Goal: Task Accomplishment & Management: Complete application form

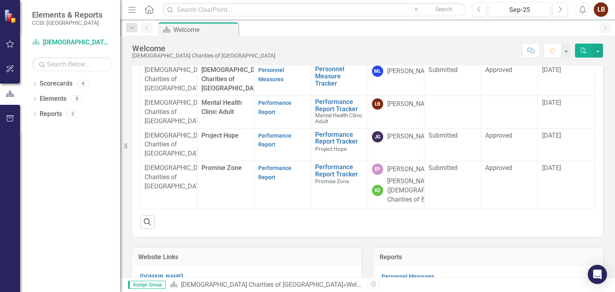
scroll to position [81, 0]
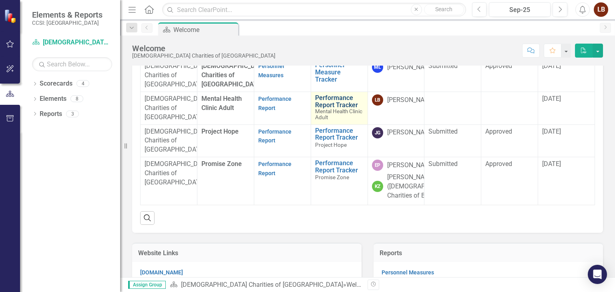
click at [332, 109] on link "Performance Report Tracker" at bounding box center [339, 102] width 48 height 14
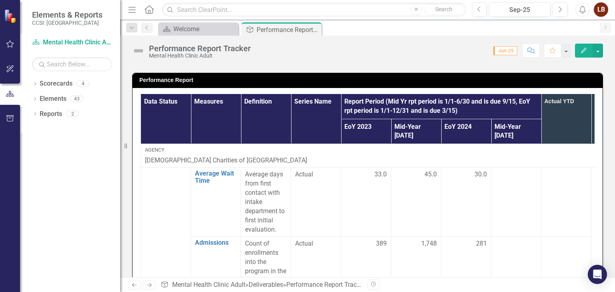
scroll to position [195, 0]
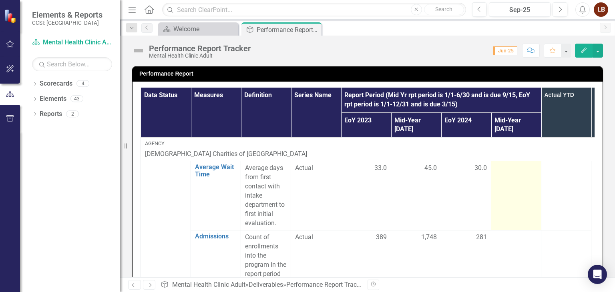
click at [519, 164] on div at bounding box center [516, 169] width 42 height 10
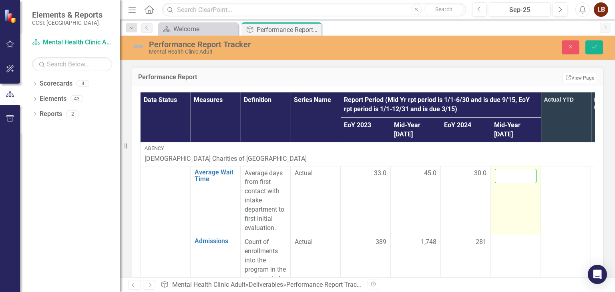
click at [513, 169] on input "number" at bounding box center [516, 176] width 42 height 15
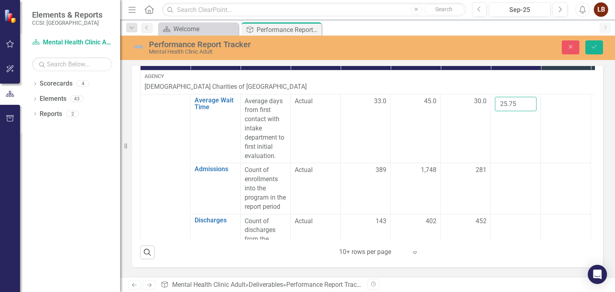
scroll to position [279, 0]
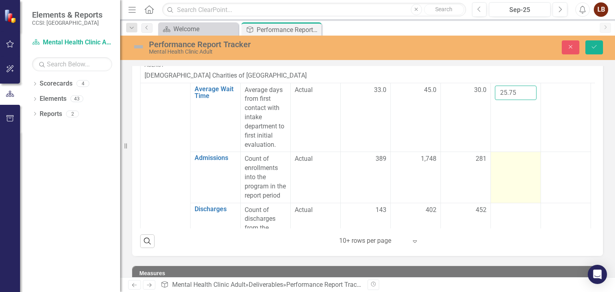
type input "25.75"
click at [518, 155] on div at bounding box center [516, 160] width 42 height 10
click at [518, 155] on input "number" at bounding box center [516, 162] width 42 height 15
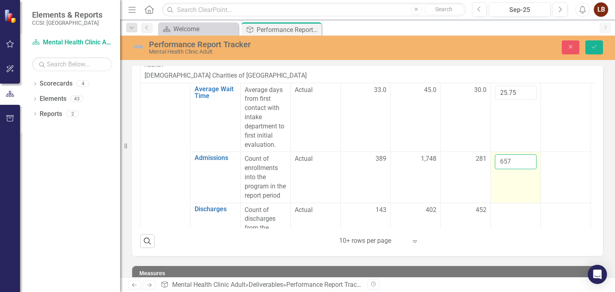
type input "657"
click at [517, 174] on td "657" at bounding box center [516, 177] width 50 height 51
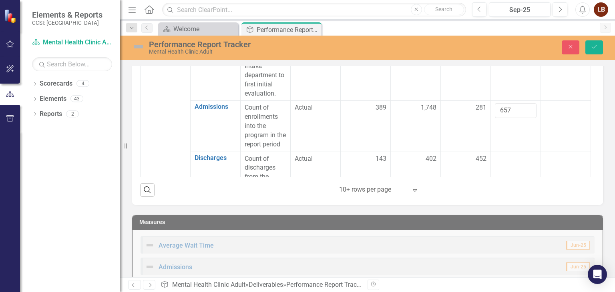
scroll to position [326, 0]
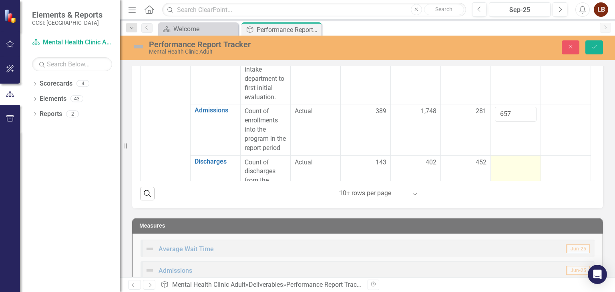
click at [517, 158] on div at bounding box center [516, 163] width 42 height 10
click at [599, 47] on button "Save" at bounding box center [595, 47] width 18 height 14
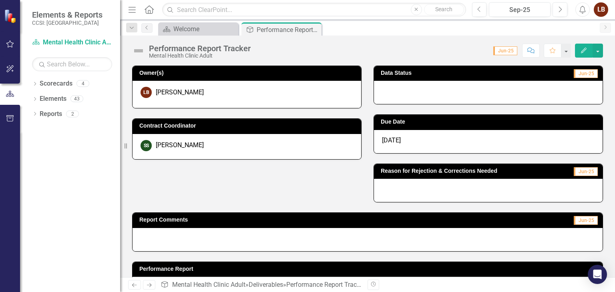
scroll to position [288, 0]
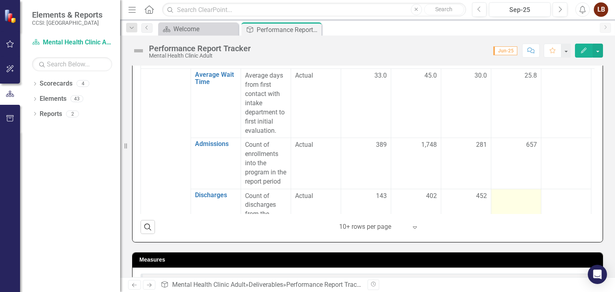
click at [523, 192] on div at bounding box center [516, 197] width 42 height 10
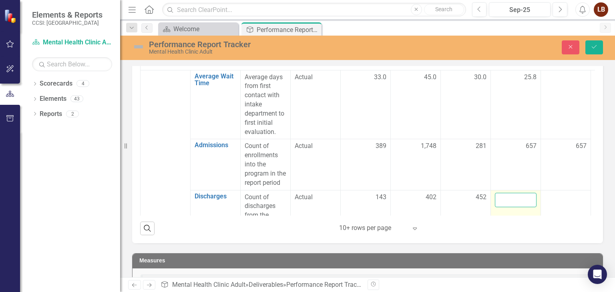
click at [516, 193] on input "number" at bounding box center [516, 200] width 42 height 15
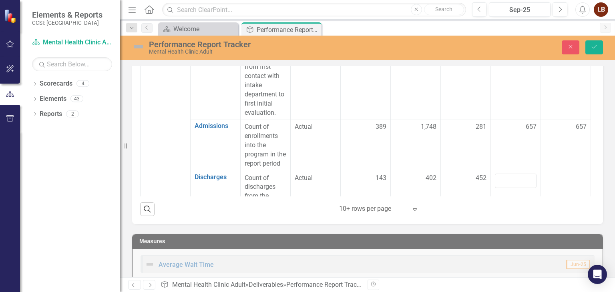
click at [413, 209] on icon at bounding box center [415, 210] width 4 height 2
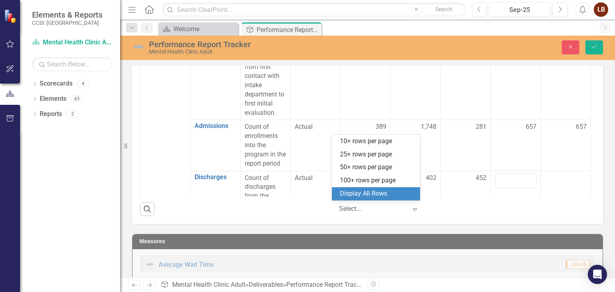
click at [388, 188] on div "Display All Rows" at bounding box center [376, 193] width 88 height 13
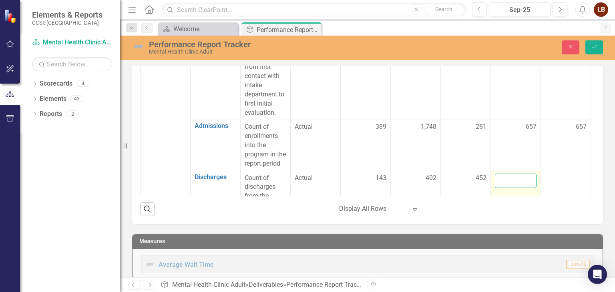
click at [503, 174] on input "number" at bounding box center [516, 181] width 42 height 15
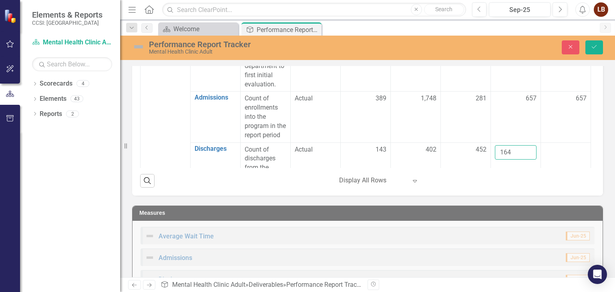
scroll to position [346, 0]
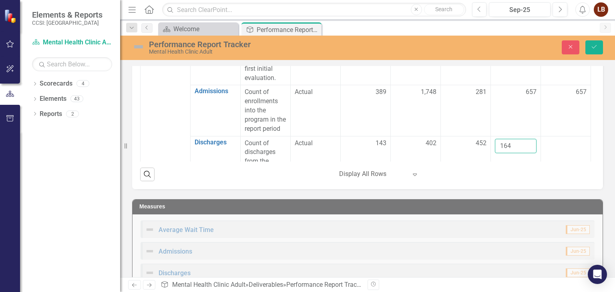
type input "164"
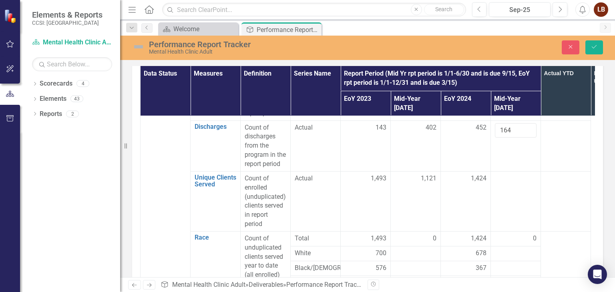
scroll to position [148, 0]
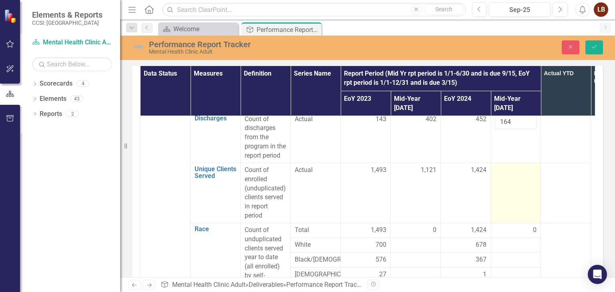
click at [514, 166] on div at bounding box center [516, 171] width 42 height 10
click at [514, 166] on input "number" at bounding box center [516, 173] width 42 height 15
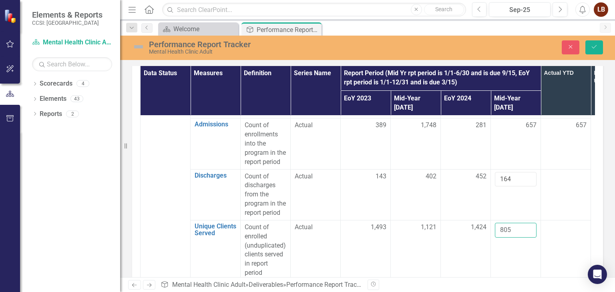
scroll to position [99, 0]
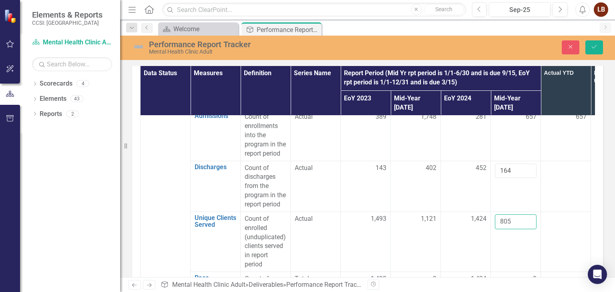
type input "805"
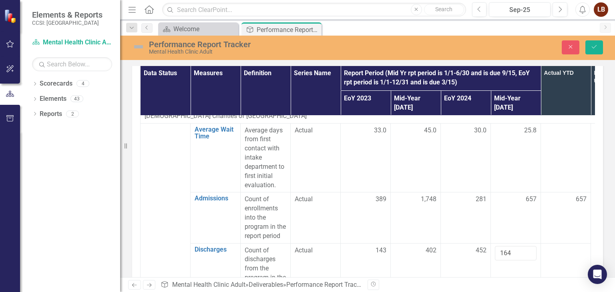
scroll to position [24, 0]
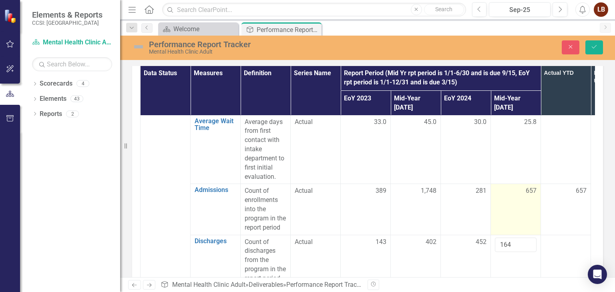
click at [532, 187] on span "657" at bounding box center [531, 191] width 11 height 9
drag, startPoint x: 518, startPoint y: 181, endPoint x: 498, endPoint y: 186, distance: 20.2
click at [498, 187] on input "657" at bounding box center [516, 194] width 42 height 15
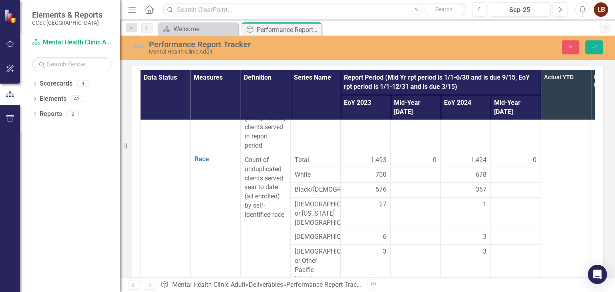
scroll to position [230, 0]
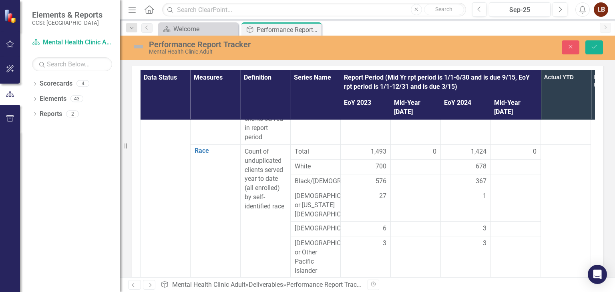
type input "89"
click at [514, 147] on div "0" at bounding box center [516, 151] width 42 height 9
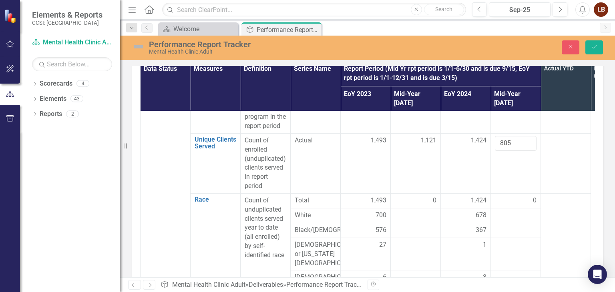
scroll to position [148, 0]
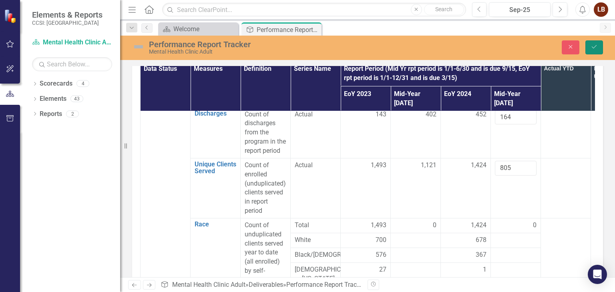
click at [592, 45] on icon "Save" at bounding box center [594, 47] width 7 height 6
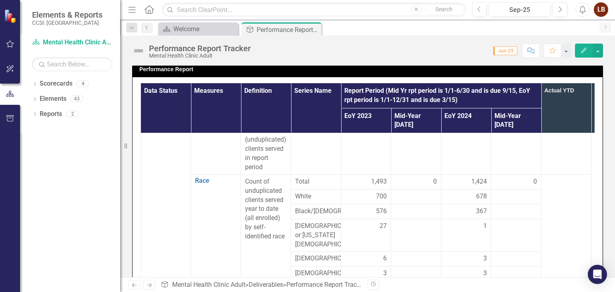
scroll to position [230, 0]
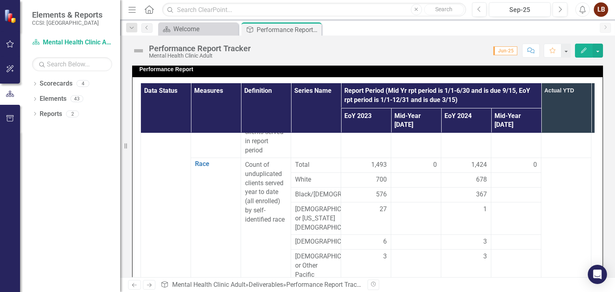
click at [517, 161] on div "0" at bounding box center [516, 165] width 42 height 9
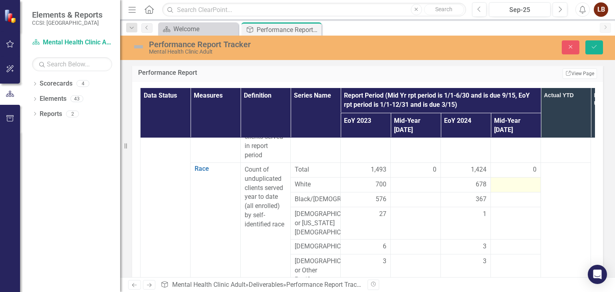
click at [508, 180] on div at bounding box center [516, 185] width 42 height 10
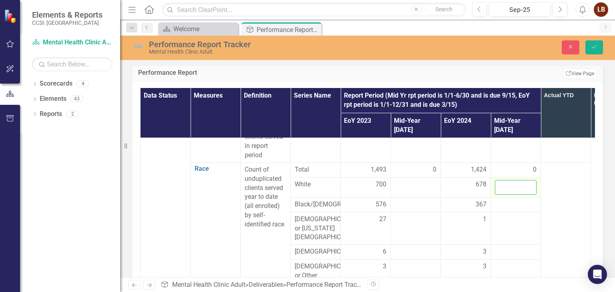
click at [508, 180] on input "number" at bounding box center [516, 187] width 42 height 15
type input "378"
click at [505, 200] on div at bounding box center [516, 205] width 42 height 10
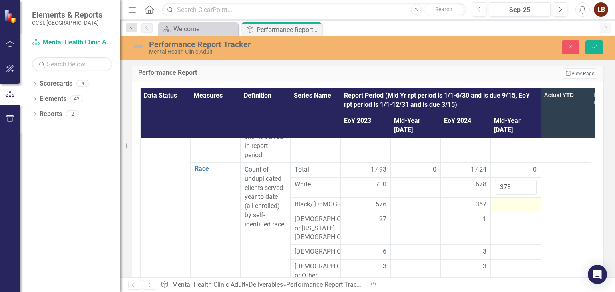
click at [505, 200] on div at bounding box center [516, 205] width 42 height 10
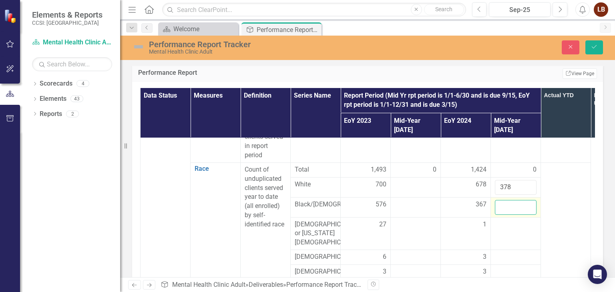
click at [505, 200] on input "number" at bounding box center [516, 207] width 42 height 15
type input "185"
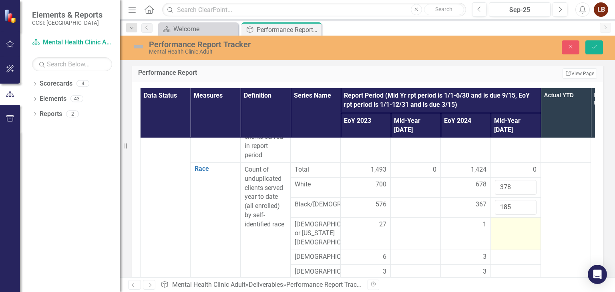
click at [514, 220] on div at bounding box center [516, 225] width 42 height 10
click at [514, 220] on input "number" at bounding box center [516, 227] width 42 height 15
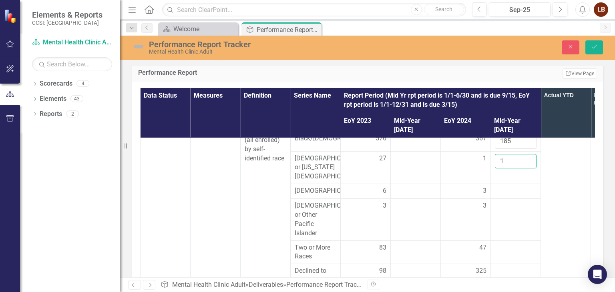
scroll to position [313, 0]
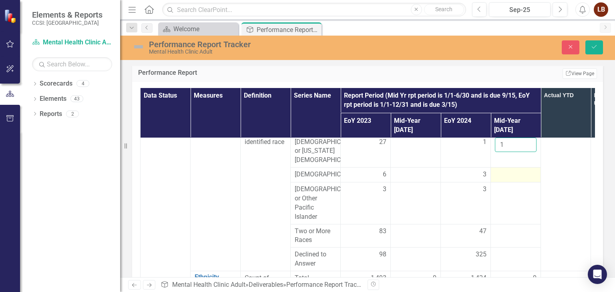
type input "1"
click at [510, 170] on div at bounding box center [516, 175] width 42 height 10
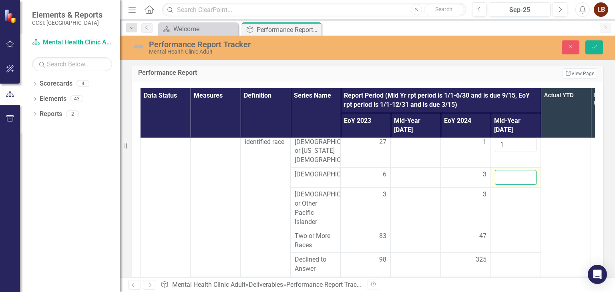
click at [510, 170] on input "number" at bounding box center [516, 177] width 42 height 15
type input "5"
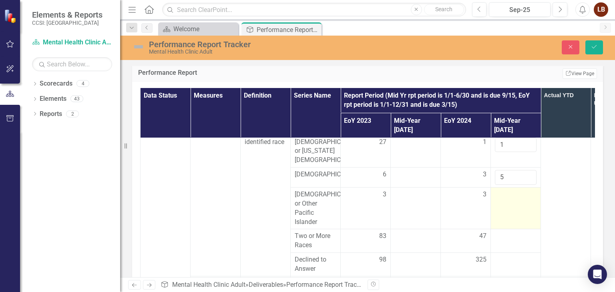
click at [505, 193] on td at bounding box center [516, 208] width 50 height 42
click at [505, 193] on input "number" at bounding box center [516, 197] width 42 height 15
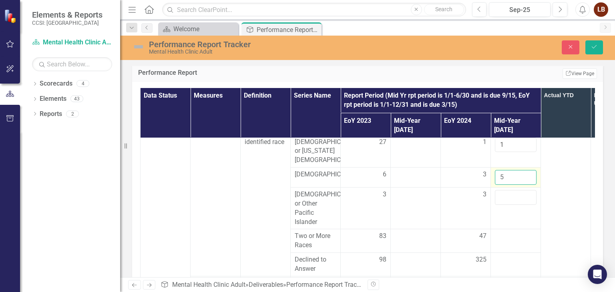
click at [519, 170] on input "5" at bounding box center [516, 177] width 42 height 15
type input "2"
click at [508, 190] on input "number" at bounding box center [516, 197] width 42 height 15
type input "2"
click at [509, 237] on td at bounding box center [516, 242] width 50 height 24
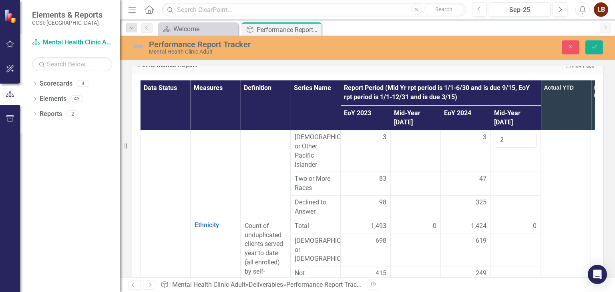
scroll to position [354, 0]
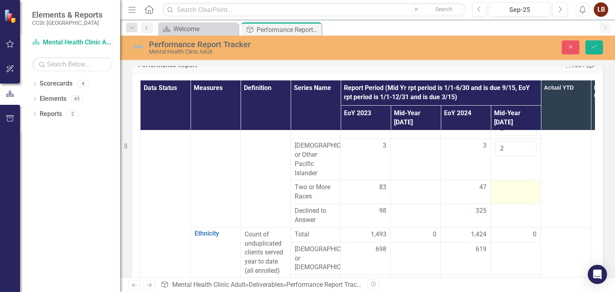
click at [510, 185] on td at bounding box center [516, 193] width 50 height 24
click at [510, 185] on input "number" at bounding box center [516, 190] width 42 height 15
type input "1"
click at [512, 208] on td at bounding box center [516, 216] width 50 height 24
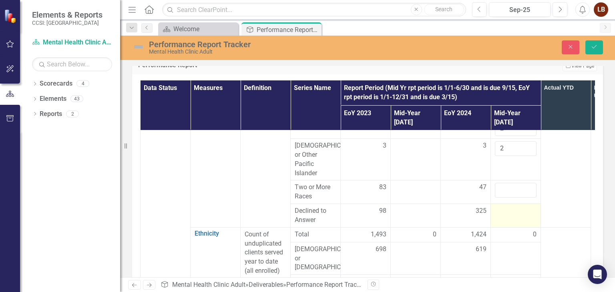
click at [512, 208] on td at bounding box center [516, 216] width 50 height 24
click at [512, 208] on input "number" at bounding box center [516, 214] width 42 height 15
type input "17"
click at [513, 185] on input "number" at bounding box center [516, 190] width 42 height 15
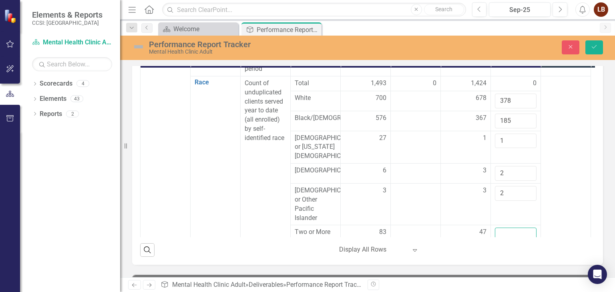
scroll to position [264, 0]
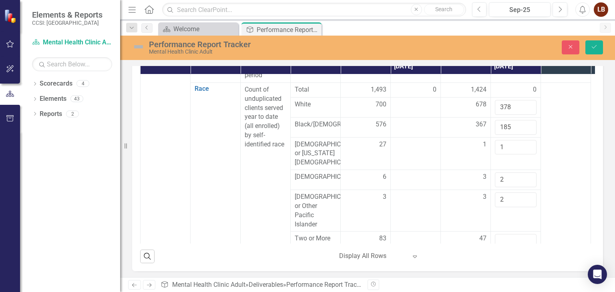
click at [551, 111] on td at bounding box center [566, 181] width 50 height 196
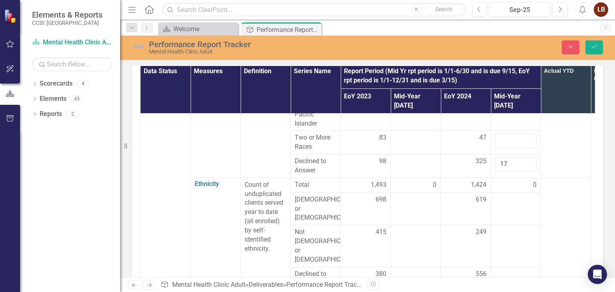
scroll to position [354, 0]
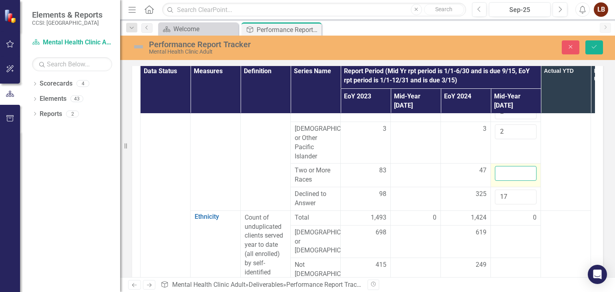
click at [505, 166] on input "number" at bounding box center [516, 173] width 42 height 15
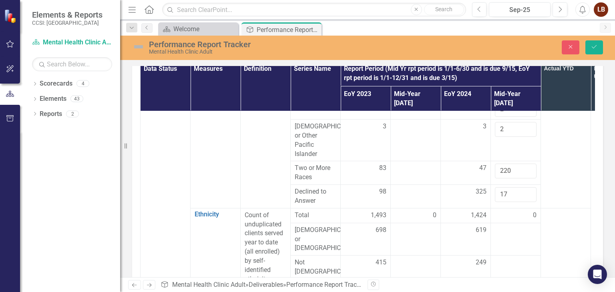
click at [517, 211] on div "0" at bounding box center [516, 215] width 42 height 9
click at [520, 164] on input "220" at bounding box center [516, 171] width 42 height 15
type input "2"
type input "12"
click at [511, 187] on input "17" at bounding box center [516, 194] width 42 height 15
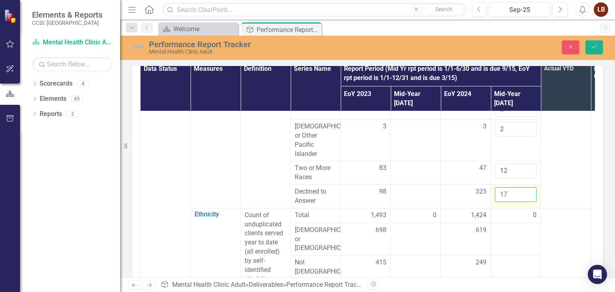
type input "1"
type input "225"
click at [514, 211] on div "0" at bounding box center [516, 215] width 42 height 9
click at [593, 47] on icon "submit" at bounding box center [594, 46] width 5 height 3
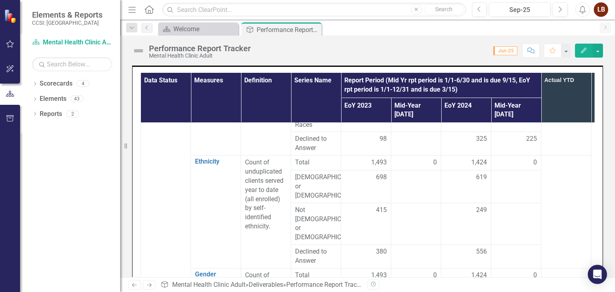
scroll to position [411, 0]
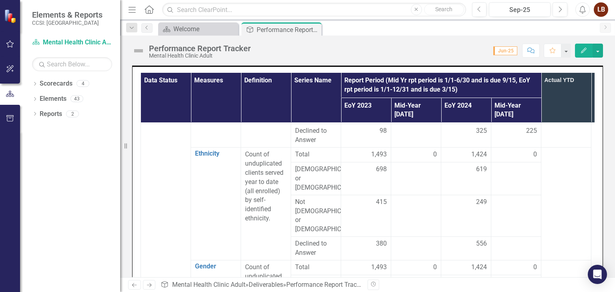
click at [521, 150] on div "0" at bounding box center [516, 154] width 42 height 9
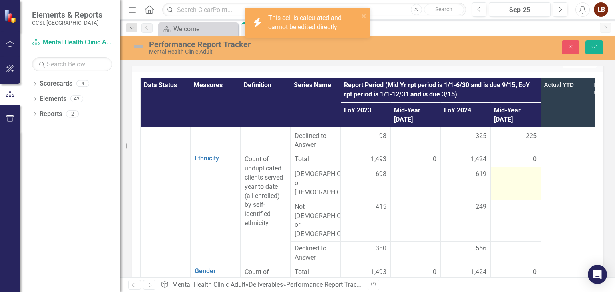
click at [522, 179] on td at bounding box center [516, 183] width 50 height 33
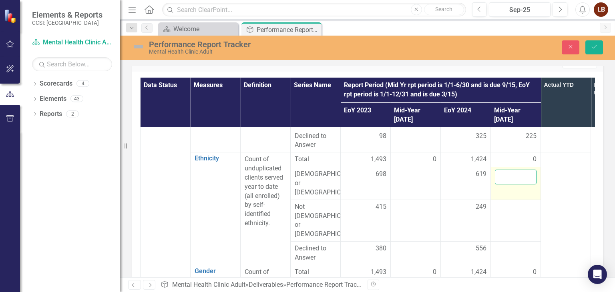
click at [518, 171] on input "number" at bounding box center [516, 177] width 42 height 15
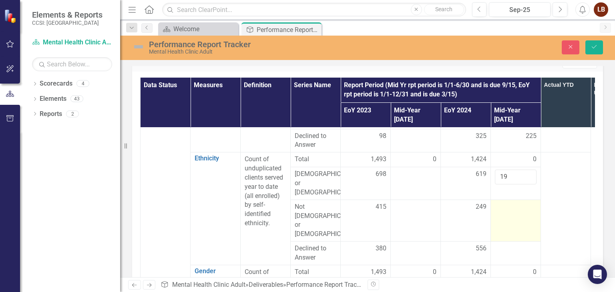
click at [514, 203] on div at bounding box center [516, 208] width 42 height 10
click at [514, 203] on input "number" at bounding box center [516, 210] width 42 height 15
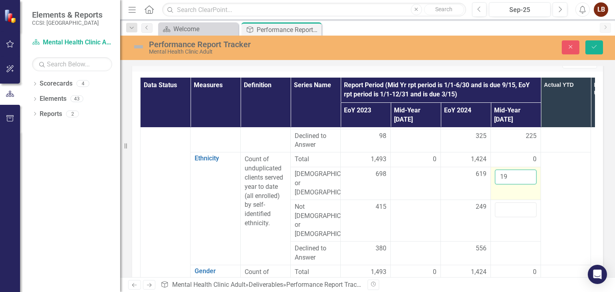
click at [510, 178] on input "19" at bounding box center [516, 177] width 42 height 15
type input "1"
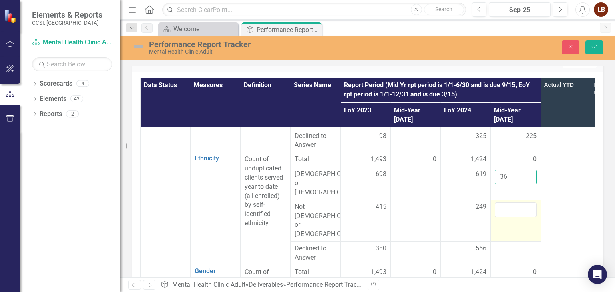
type input "36"
click at [506, 203] on input "number" at bounding box center [516, 210] width 42 height 15
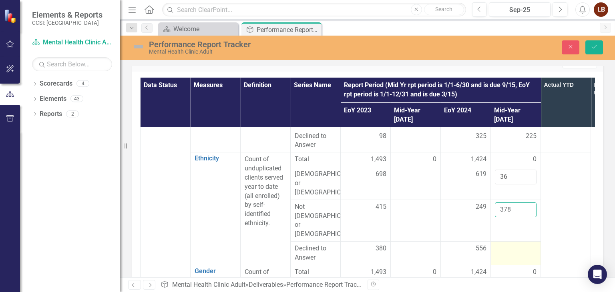
type input "378"
click at [512, 244] on div at bounding box center [516, 249] width 42 height 10
click at [512, 244] on input "number" at bounding box center [516, 251] width 42 height 15
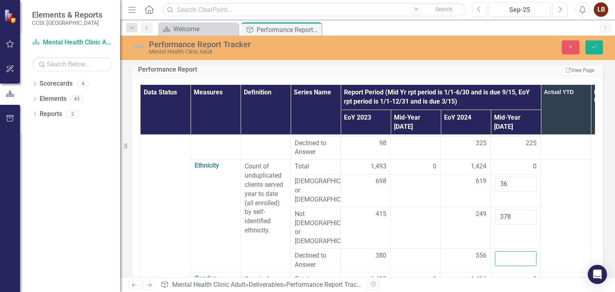
scroll to position [205, 0]
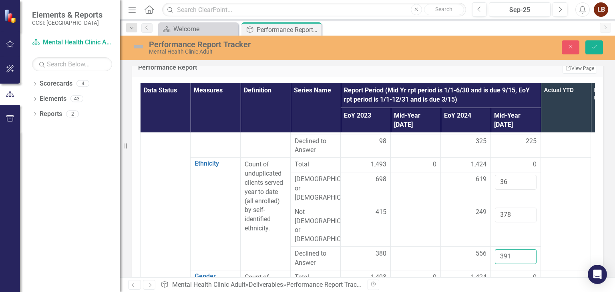
type input "391"
click at [506, 273] on div "0" at bounding box center [516, 277] width 42 height 9
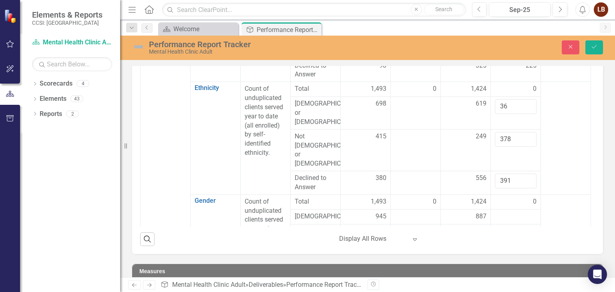
scroll to position [285, 0]
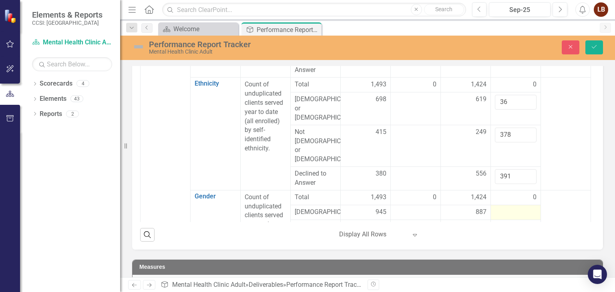
click at [510, 208] on div at bounding box center [516, 213] width 42 height 10
click at [510, 208] on input "number" at bounding box center [516, 215] width 42 height 15
type input "543"
click at [554, 190] on td at bounding box center [566, 243] width 50 height 106
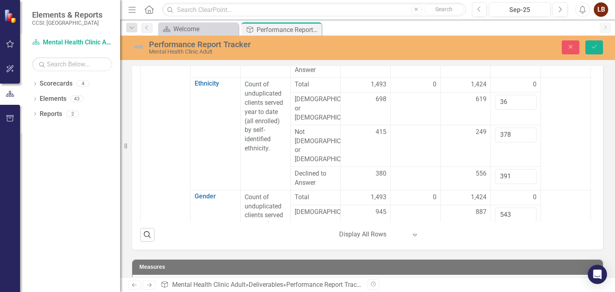
click at [567, 102] on td at bounding box center [566, 134] width 50 height 113
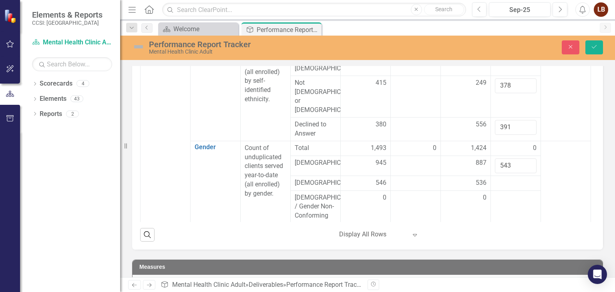
scroll to position [475, 0]
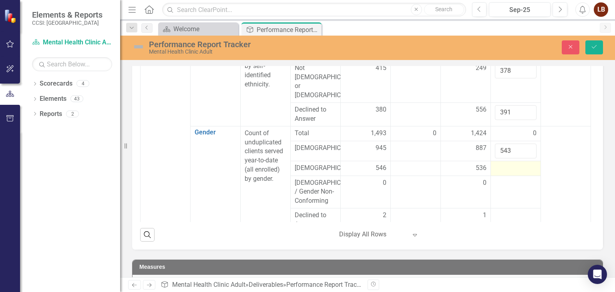
click at [501, 164] on div at bounding box center [516, 169] width 42 height 10
click at [501, 164] on input "number" at bounding box center [516, 171] width 42 height 15
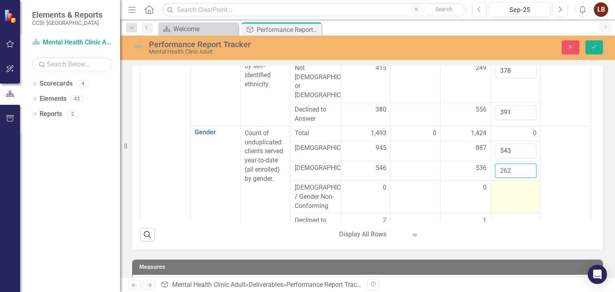
type input "262"
click at [516, 181] on td at bounding box center [516, 197] width 50 height 33
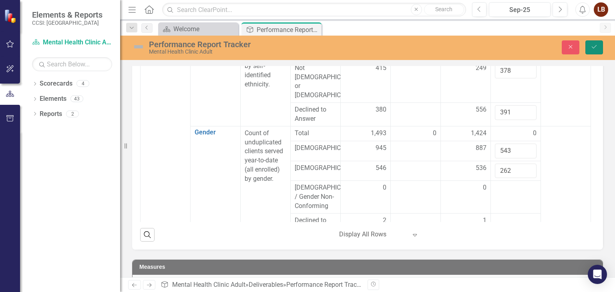
click at [596, 46] on icon "Save" at bounding box center [594, 47] width 7 height 6
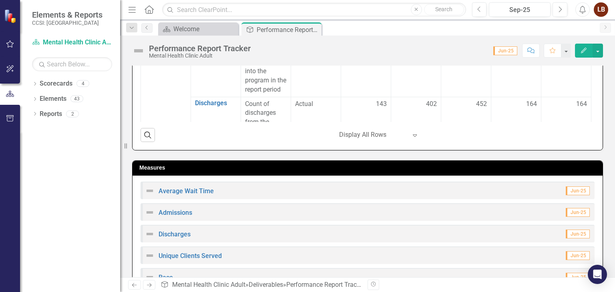
scroll to position [260, 0]
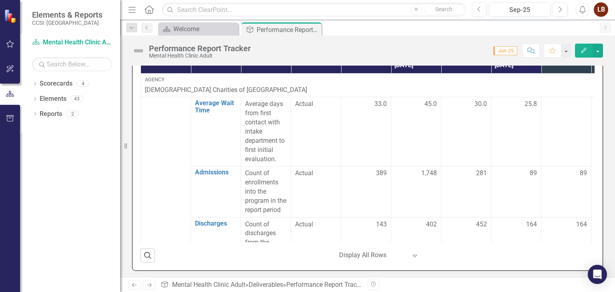
click at [555, 169] on div "89" at bounding box center [567, 173] width 42 height 9
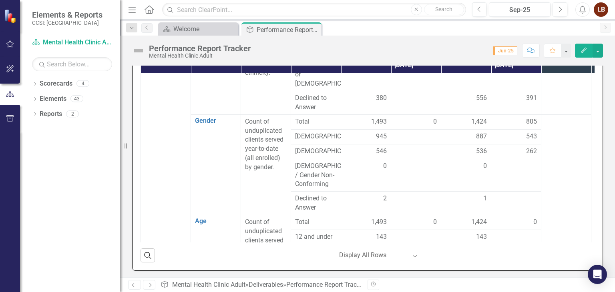
scroll to position [513, 0]
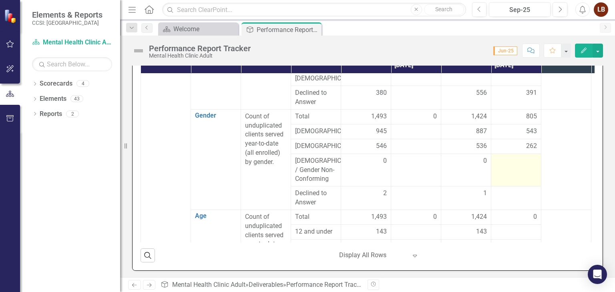
click at [522, 154] on td at bounding box center [516, 170] width 50 height 33
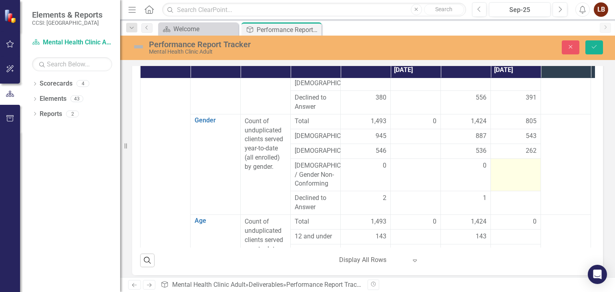
scroll to position [264, 0]
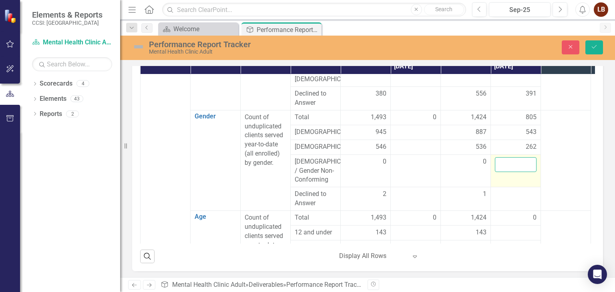
click at [516, 157] on input "number" at bounding box center [516, 164] width 42 height 15
type input "0"
click at [513, 190] on div at bounding box center [516, 195] width 42 height 10
click at [513, 190] on input "number" at bounding box center [516, 197] width 42 height 15
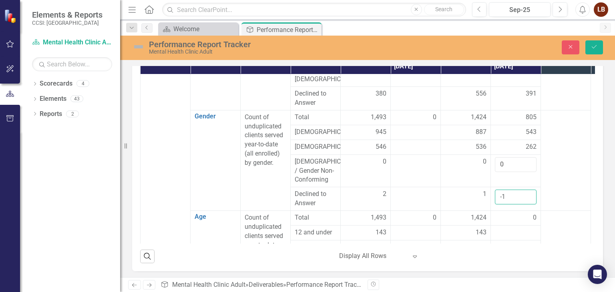
type input "-2"
type input "0"
click at [598, 47] on icon "Save" at bounding box center [594, 47] width 7 height 6
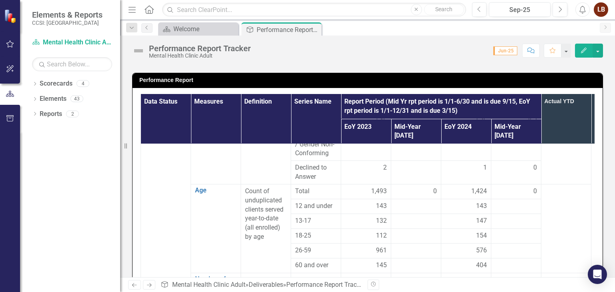
scroll to position [584, 0]
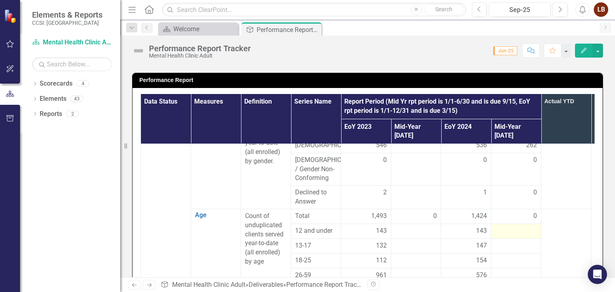
click at [508, 227] on div at bounding box center [516, 232] width 42 height 10
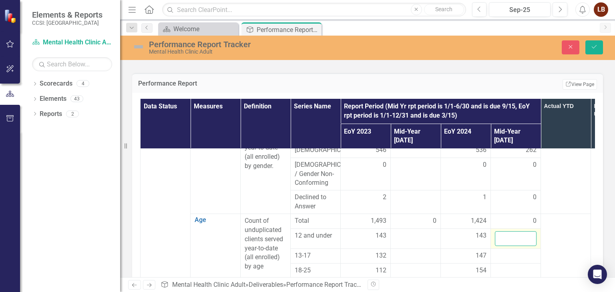
click at [508, 232] on input "number" at bounding box center [516, 239] width 42 height 15
type input "49"
click at [508, 252] on div at bounding box center [516, 257] width 42 height 10
click at [508, 252] on input "number" at bounding box center [516, 259] width 42 height 15
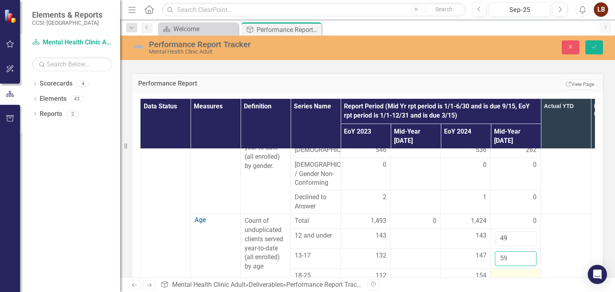
type input "59"
click at [516, 272] on div at bounding box center [516, 277] width 42 height 10
click at [508, 272] on input "number" at bounding box center [516, 279] width 42 height 15
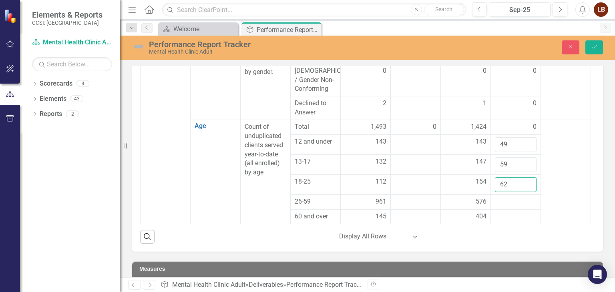
scroll to position [324, 0]
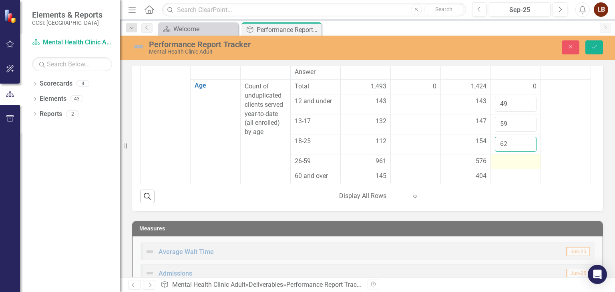
type input "62"
click at [500, 157] on div at bounding box center [516, 162] width 42 height 10
click at [500, 157] on input "number" at bounding box center [516, 164] width 42 height 15
type input "567"
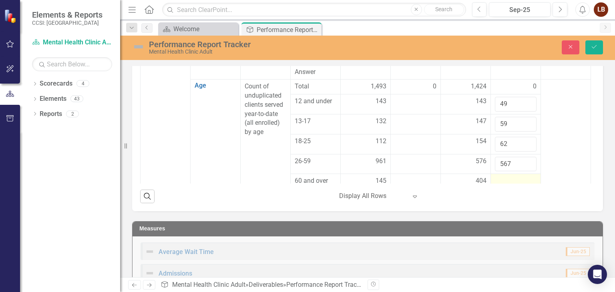
click at [510, 177] on div at bounding box center [516, 182] width 42 height 10
click at [510, 177] on input "number" at bounding box center [516, 184] width 42 height 15
type input "2"
type input "68"
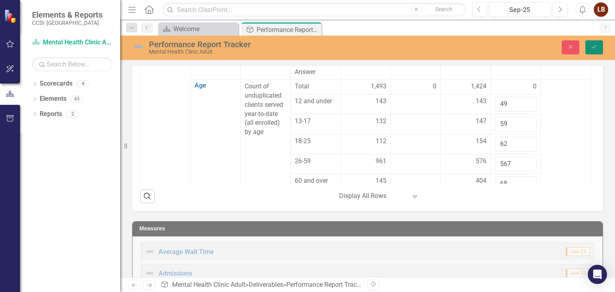
click at [598, 48] on button "Save" at bounding box center [595, 47] width 18 height 14
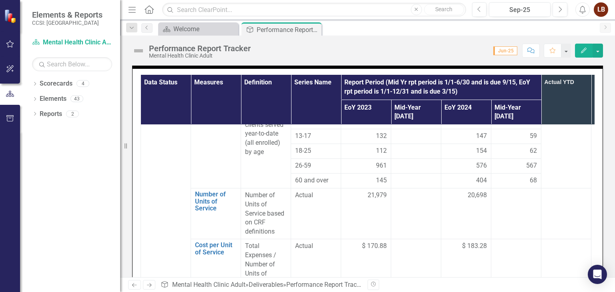
scroll to position [683, 0]
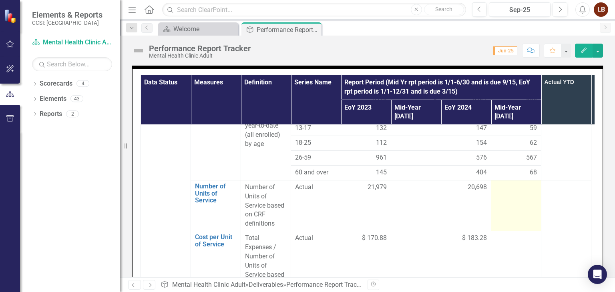
click at [518, 183] on div at bounding box center [516, 188] width 42 height 10
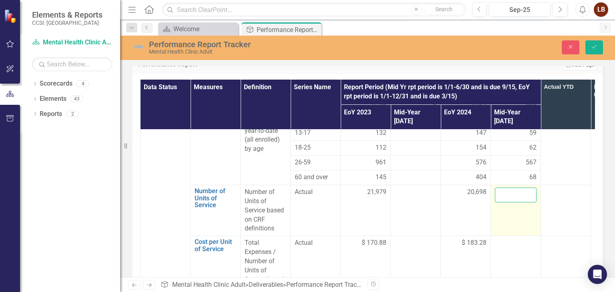
click at [512, 188] on input "number" at bounding box center [516, 195] width 42 height 15
click at [511, 239] on div at bounding box center [516, 244] width 42 height 10
click at [519, 188] on input "7680" at bounding box center [516, 195] width 42 height 15
type input "7"
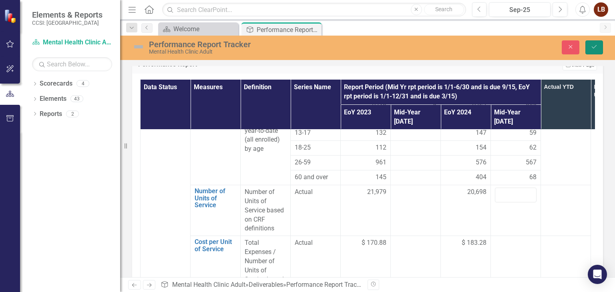
click at [597, 52] on button "Save" at bounding box center [595, 47] width 18 height 14
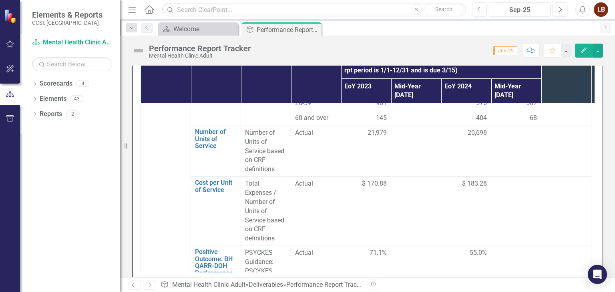
scroll to position [226, 0]
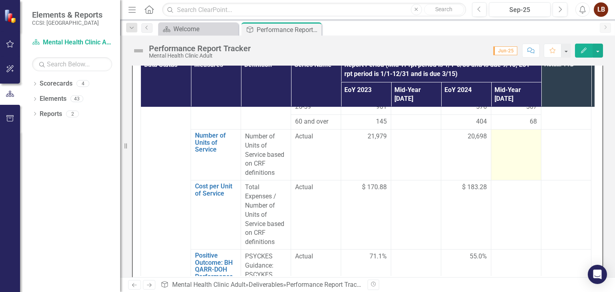
click at [521, 129] on td at bounding box center [516, 154] width 50 height 51
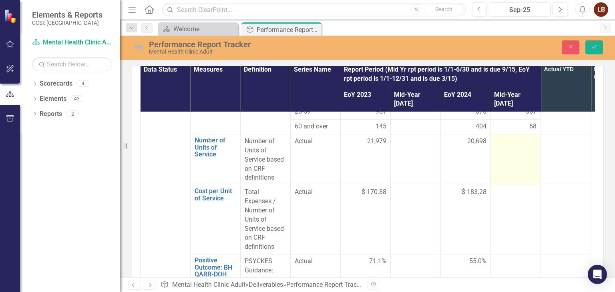
scroll to position [230, 0]
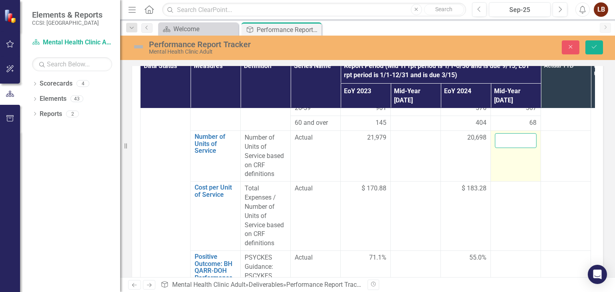
click at [513, 133] on input "number" at bounding box center [516, 140] width 42 height 15
type input "10047"
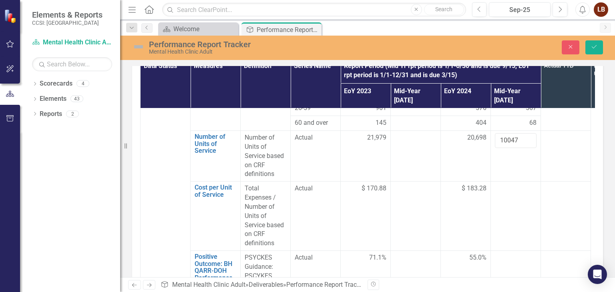
click at [514, 184] on div at bounding box center [516, 189] width 42 height 10
click at [508, 184] on div at bounding box center [516, 189] width 42 height 10
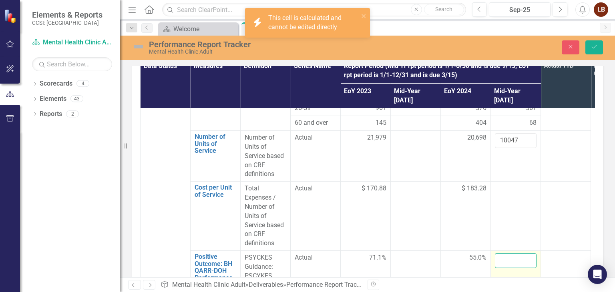
click at [511, 254] on input "number" at bounding box center [516, 261] width 42 height 15
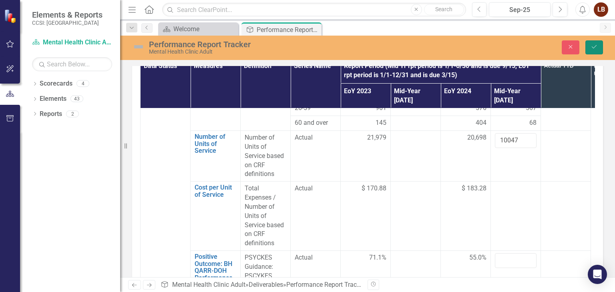
click at [598, 42] on button "Save" at bounding box center [595, 47] width 18 height 14
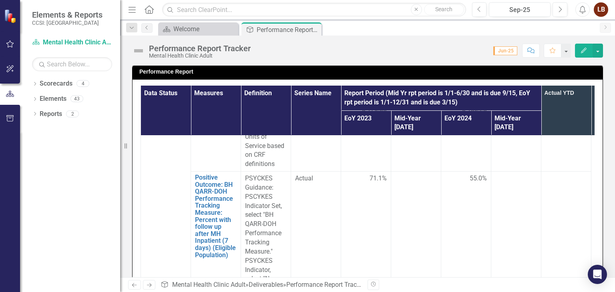
scroll to position [806, 0]
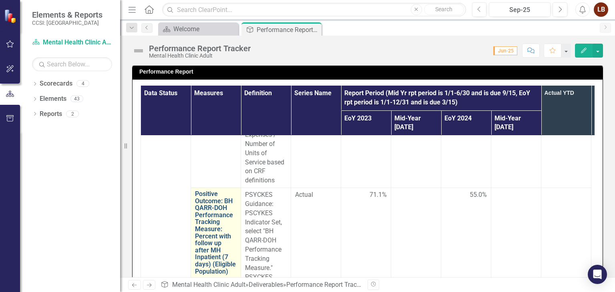
click at [219, 216] on link "Positive Outcome: BH QARR-DOH Performance Tracking Measure: Percent with follow…" at bounding box center [216, 233] width 42 height 85
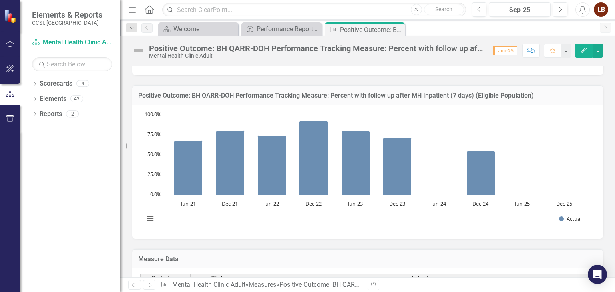
scroll to position [41, 0]
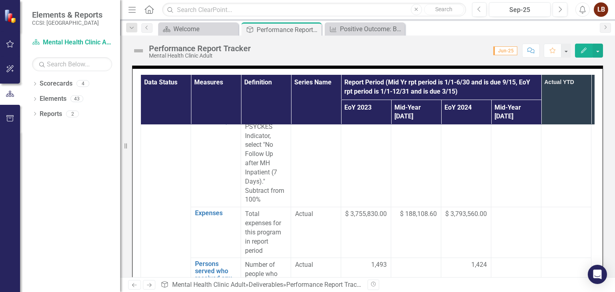
scroll to position [954, 0]
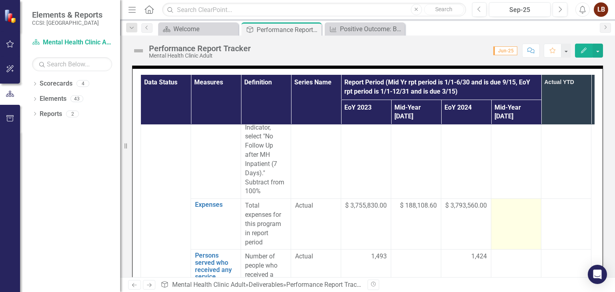
click at [514, 199] on td at bounding box center [516, 224] width 50 height 51
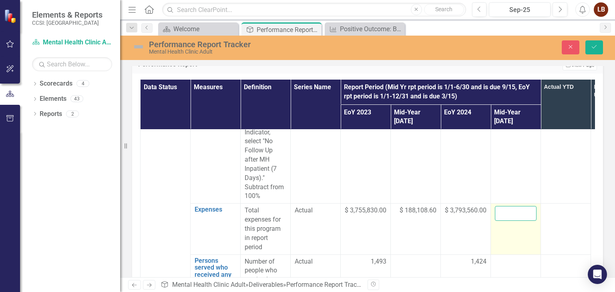
click at [514, 206] on input "number" at bounding box center [516, 213] width 42 height 15
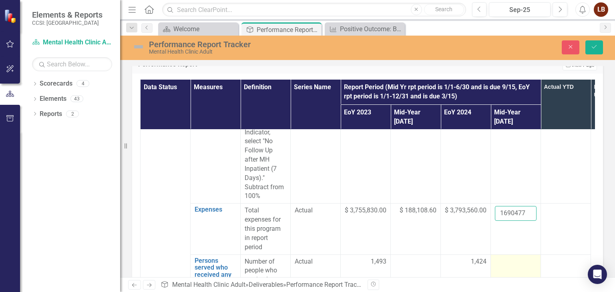
type input "1690477"
click at [505, 258] on div at bounding box center [516, 263] width 42 height 10
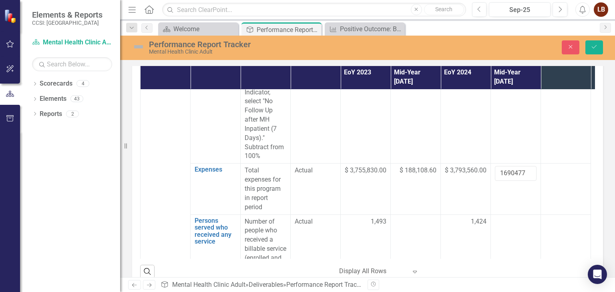
scroll to position [250, 0]
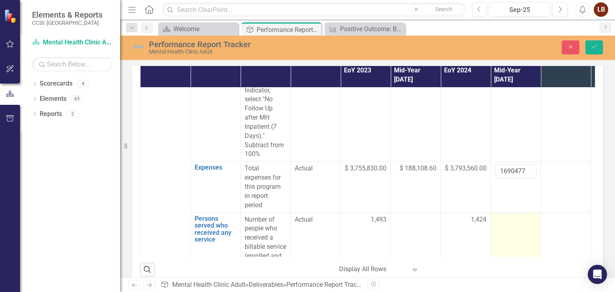
click at [514, 213] on td at bounding box center [516, 252] width 50 height 79
click at [514, 215] on input "number" at bounding box center [516, 222] width 42 height 15
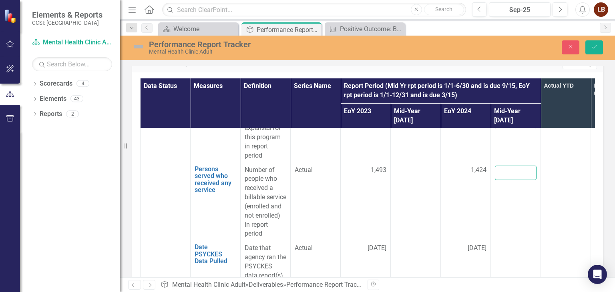
scroll to position [1036, 0]
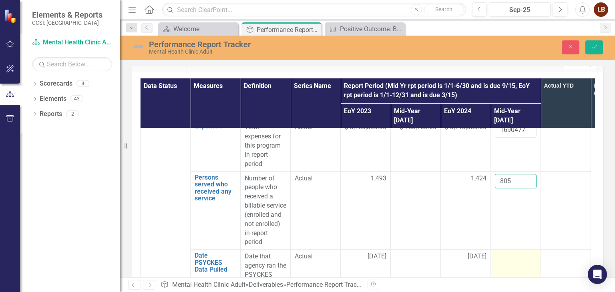
type input "805"
click at [516, 252] on div at bounding box center [516, 257] width 42 height 10
click at [516, 252] on input "text" at bounding box center [516, 259] width 42 height 15
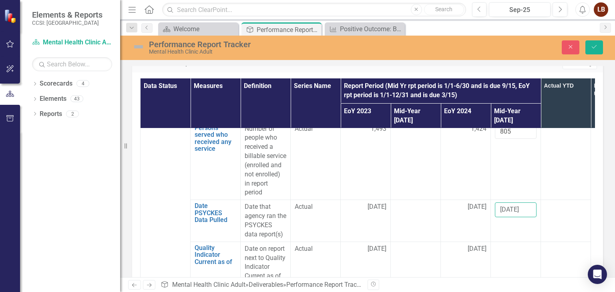
scroll to position [1110, 0]
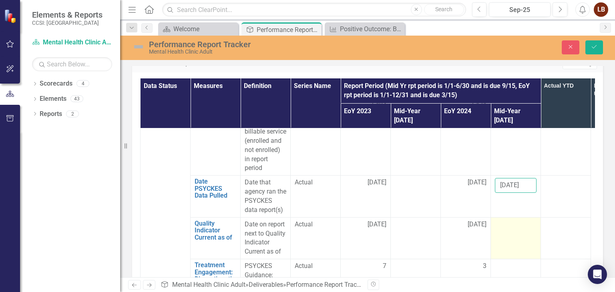
type input "[DATE]"
click at [517, 220] on div at bounding box center [516, 225] width 42 height 10
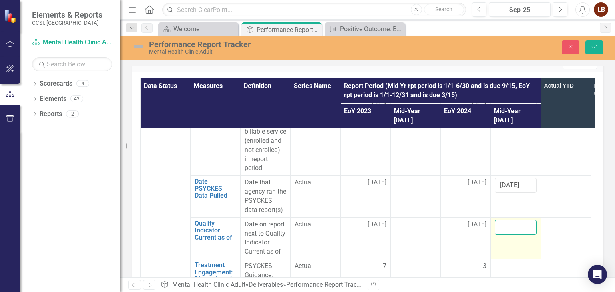
click at [517, 220] on input "text" at bounding box center [516, 227] width 42 height 15
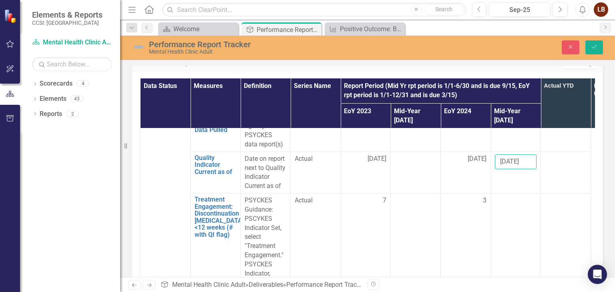
scroll to position [1184, 0]
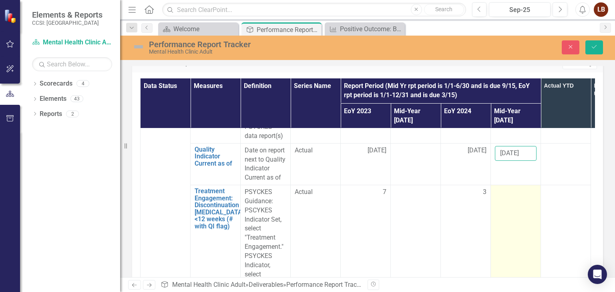
type input "[DATE]"
click at [517, 185] on td at bounding box center [516, 261] width 50 height 152
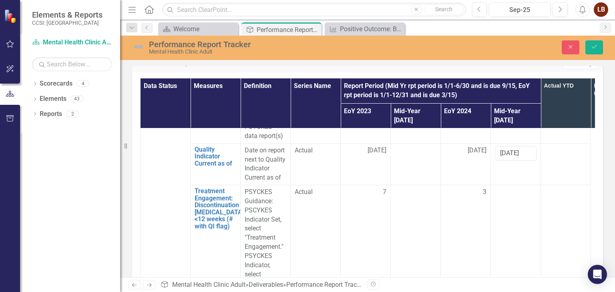
scroll to position [1192, 0]
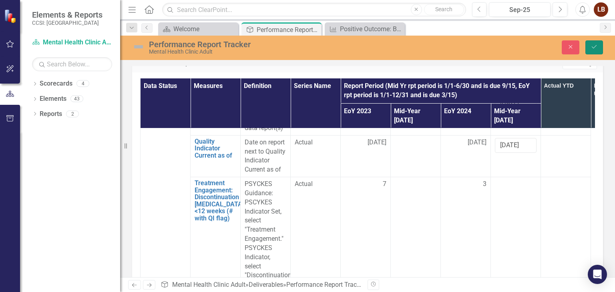
click at [596, 47] on icon "Save" at bounding box center [594, 47] width 7 height 6
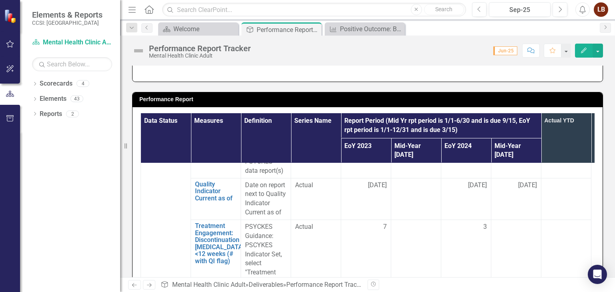
scroll to position [1193, 0]
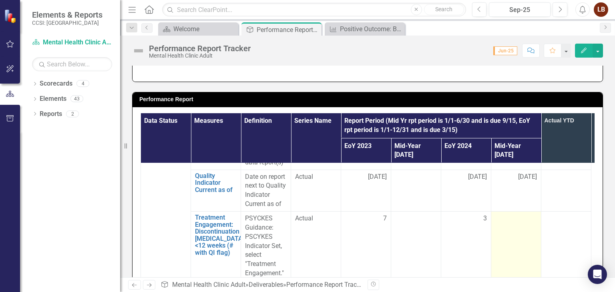
click at [509, 214] on div at bounding box center [516, 219] width 42 height 10
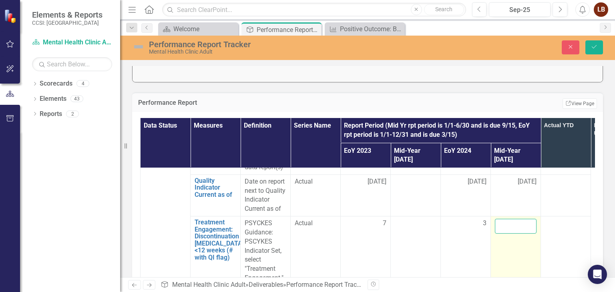
click at [509, 219] on input "number" at bounding box center [516, 226] width 42 height 15
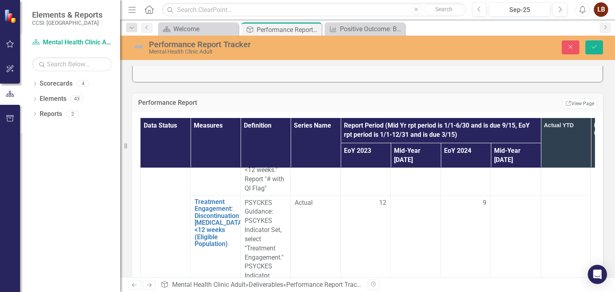
scroll to position [1365, 0]
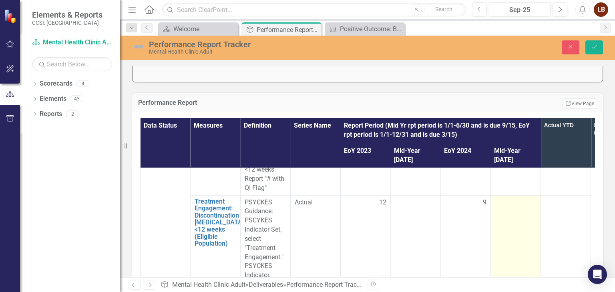
type input "4"
click at [507, 195] on td at bounding box center [516, 275] width 50 height 161
click at [507, 198] on input "number" at bounding box center [516, 205] width 42 height 15
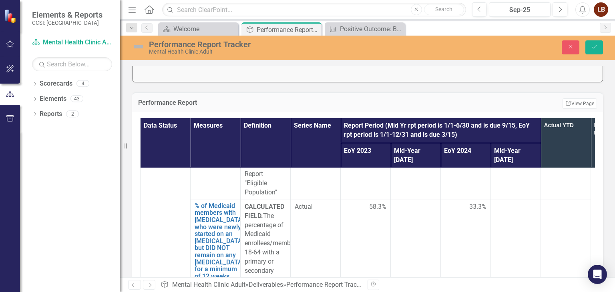
scroll to position [1530, 0]
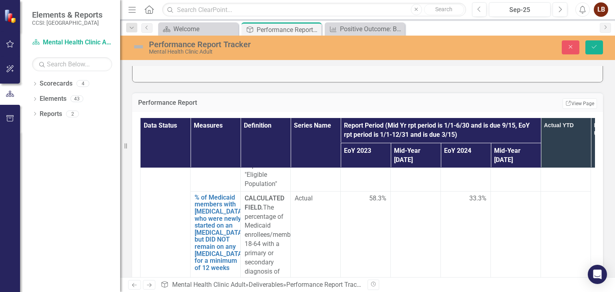
type input "12"
click at [522, 194] on div at bounding box center [516, 199] width 42 height 10
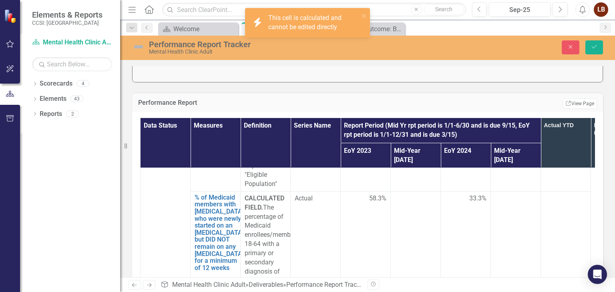
click at [522, 194] on div at bounding box center [516, 199] width 42 height 10
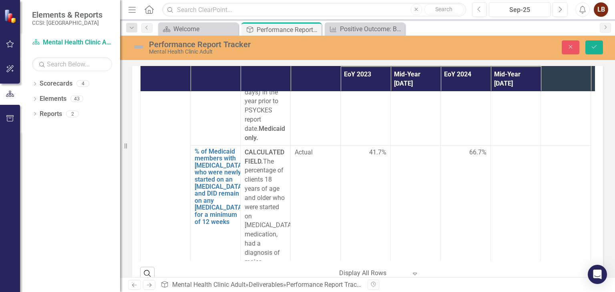
scroll to position [1760, 0]
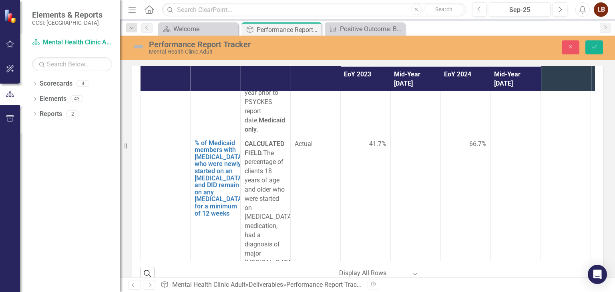
click at [517, 140] on div at bounding box center [516, 145] width 42 height 10
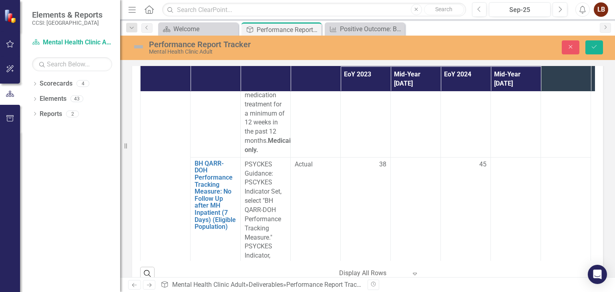
scroll to position [1958, 0]
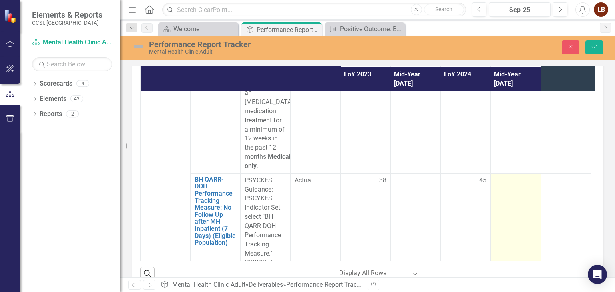
click at [503, 173] on td at bounding box center [516, 258] width 50 height 170
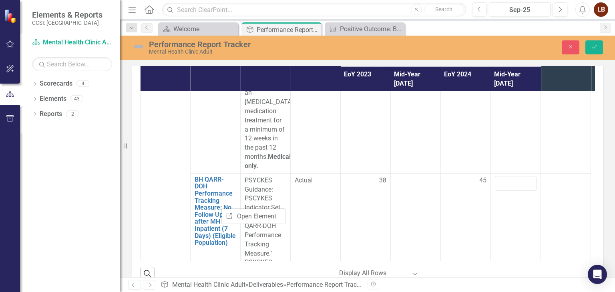
drag, startPoint x: 192, startPoint y: 148, endPoint x: 134, endPoint y: 156, distance: 58.6
click at [134, 156] on div "Data Status Measures Definition Series Name Report Period (Mid Yr rpt period is…" at bounding box center [367, 162] width 471 height 253
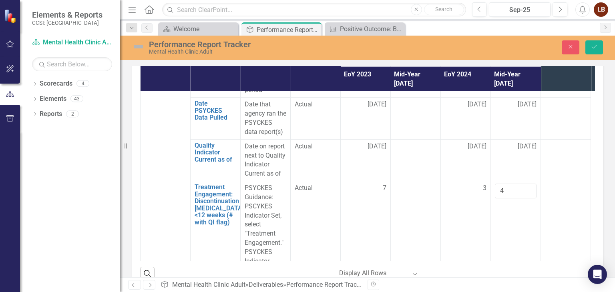
scroll to position [1135, 0]
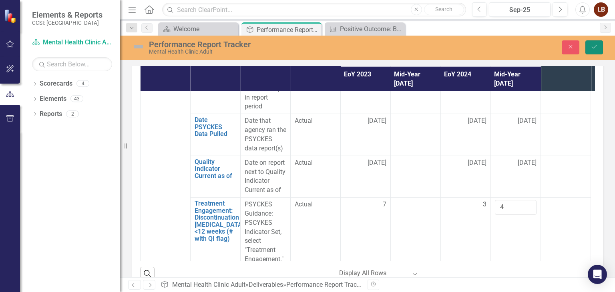
click at [596, 50] on button "Save" at bounding box center [595, 47] width 18 height 14
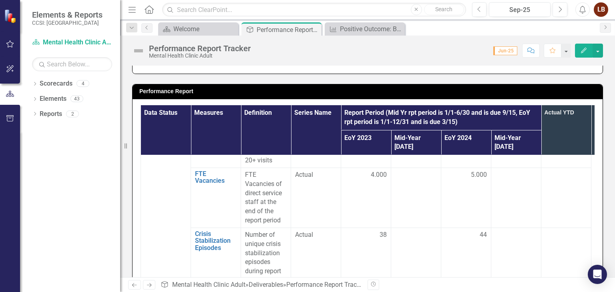
scroll to position [5150, 0]
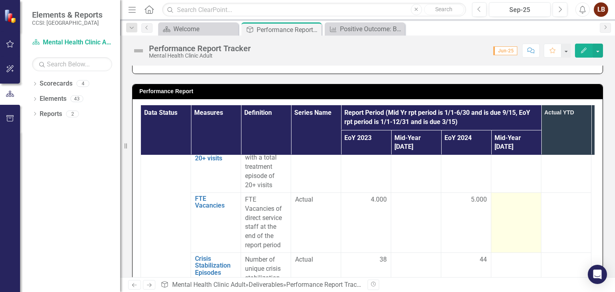
click at [526, 201] on td at bounding box center [516, 223] width 50 height 60
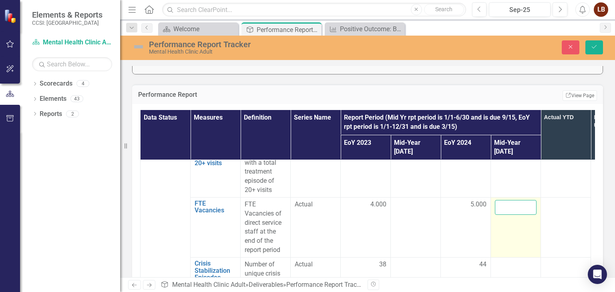
click at [516, 203] on input "number" at bounding box center [516, 207] width 42 height 15
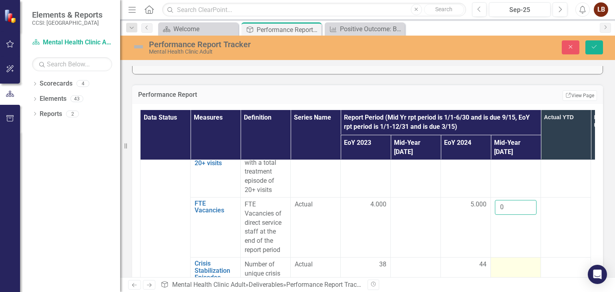
type input "0"
click at [522, 262] on div at bounding box center [516, 265] width 42 height 10
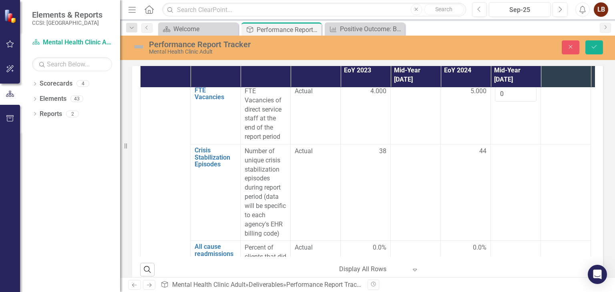
scroll to position [5265, 0]
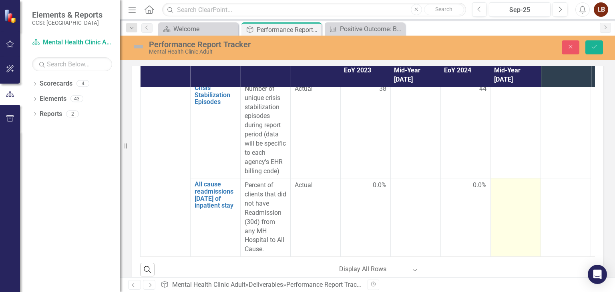
click at [512, 181] on div at bounding box center [516, 186] width 42 height 10
click at [514, 181] on input "number" at bounding box center [516, 188] width 42 height 15
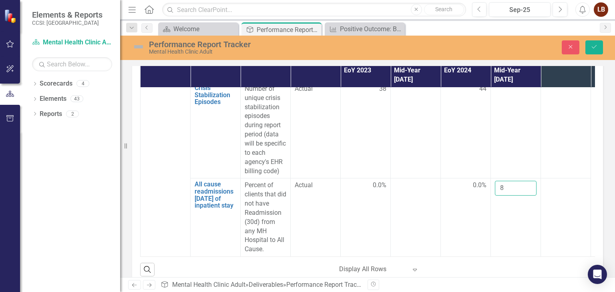
type input "8"
click at [580, 233] on td at bounding box center [566, 218] width 50 height 79
click at [596, 42] on button "Save" at bounding box center [595, 47] width 18 height 14
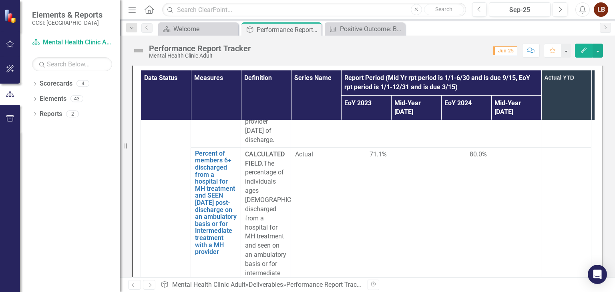
scroll to position [2501, 0]
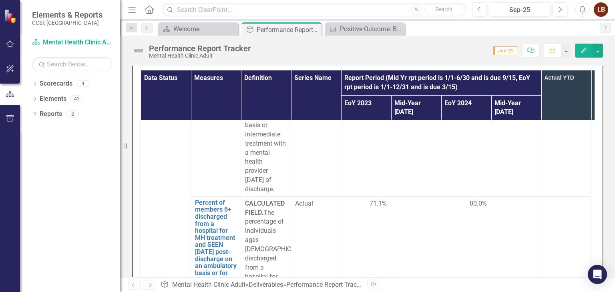
click at [519, 199] on div at bounding box center [516, 204] width 42 height 10
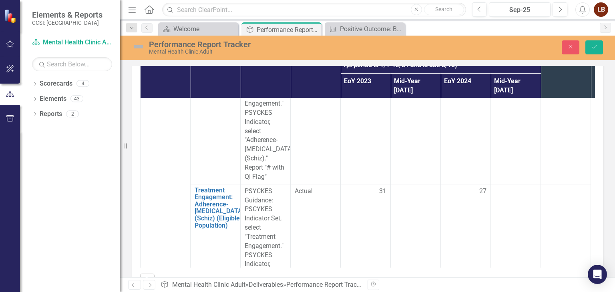
scroll to position [3537, 0]
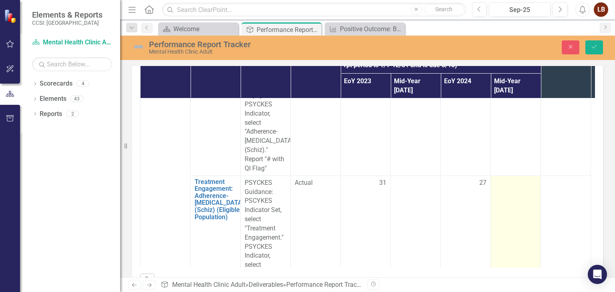
click at [518, 179] on div at bounding box center [516, 184] width 42 height 10
click at [518, 179] on input "number" at bounding box center [516, 186] width 42 height 15
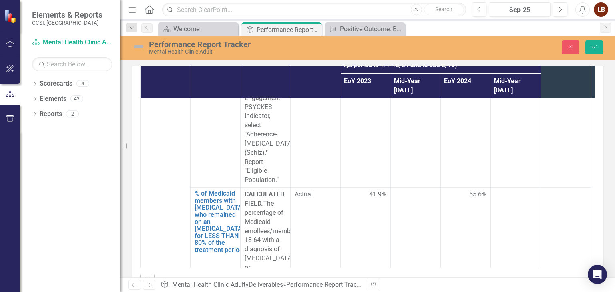
scroll to position [3685, 0]
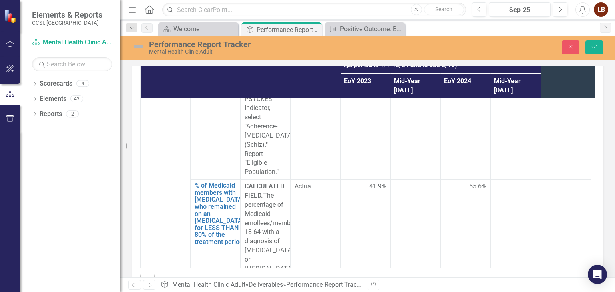
type input "17"
click at [525, 180] on td at bounding box center [516, 260] width 50 height 161
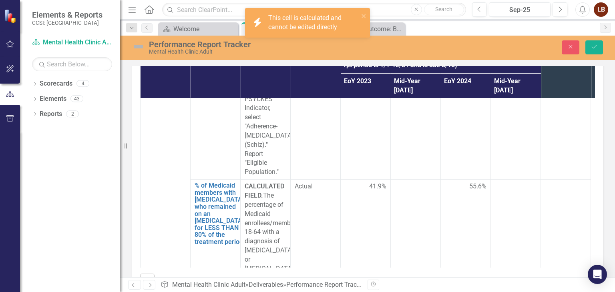
click at [525, 180] on td at bounding box center [516, 260] width 50 height 161
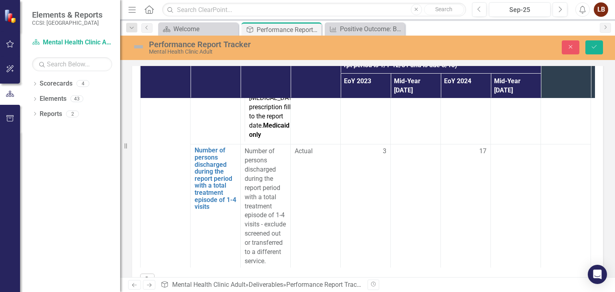
scroll to position [4113, 0]
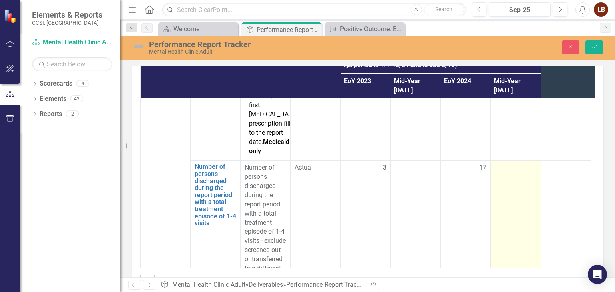
click at [516, 161] on td at bounding box center [516, 223] width 50 height 124
click at [514, 163] on input "number" at bounding box center [516, 170] width 42 height 15
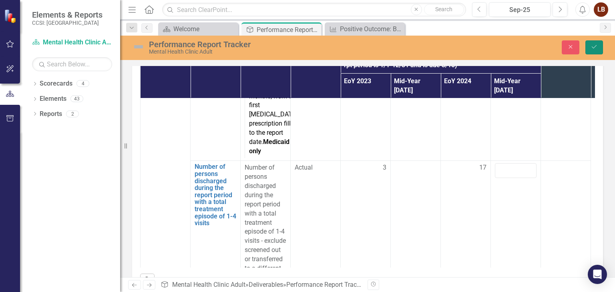
click at [593, 50] on button "Save" at bounding box center [595, 47] width 18 height 14
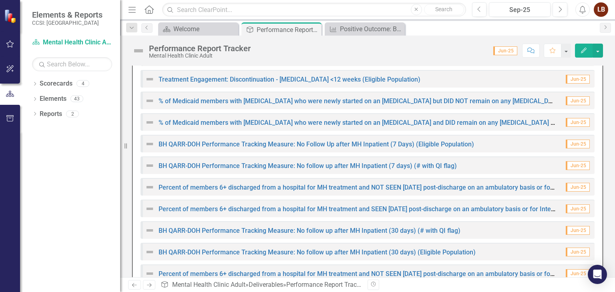
scroll to position [819, 0]
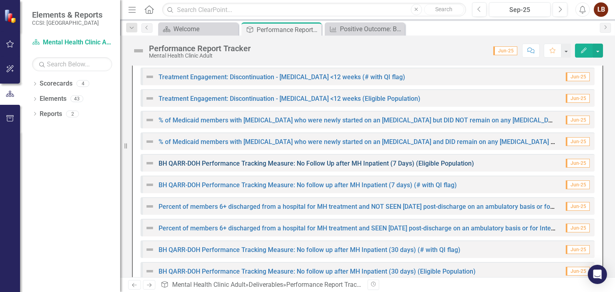
click at [308, 164] on link "BH QARR-DOH Performance Tracking Measure: No Follow Up after MH Inpatient (7 Da…" at bounding box center [317, 164] width 316 height 8
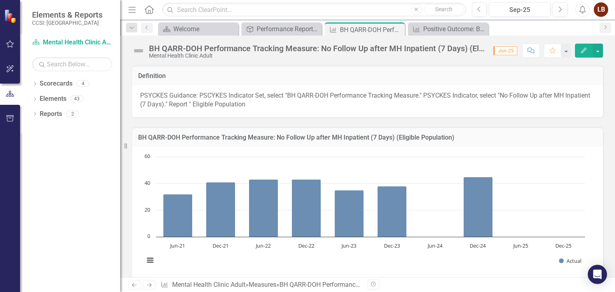
click at [218, 22] on div "Dropdown Search Scorecard Welcome Close Deliverable Performance Report Tracker …" at bounding box center [367, 28] width 495 height 16
click at [219, 29] on div "Welcome" at bounding box center [199, 29] width 53 height 10
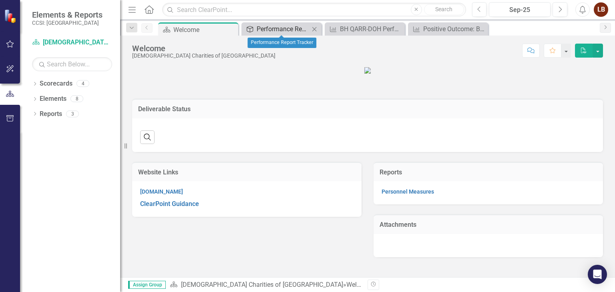
click at [268, 31] on div "Performance Report Tracker" at bounding box center [283, 29] width 53 height 10
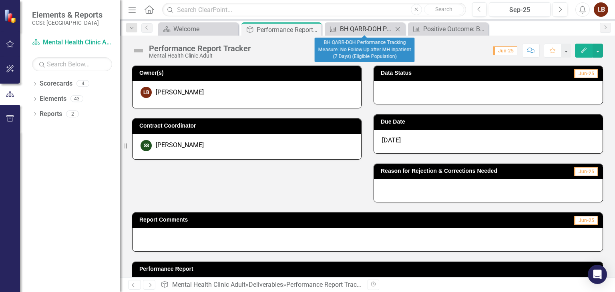
click at [367, 33] on div "BH QARR-DOH Performance Tracking Measure: No Follow Up after MH Inpatient (7 Da…" at bounding box center [366, 29] width 53 height 10
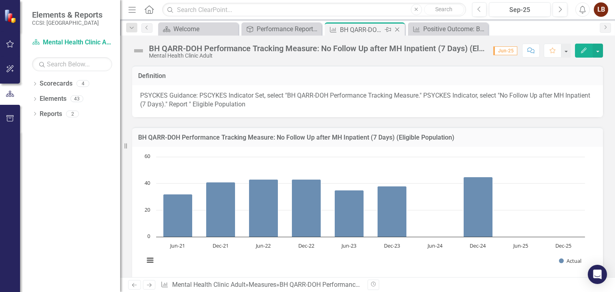
click at [399, 28] on icon "Close" at bounding box center [397, 29] width 8 height 6
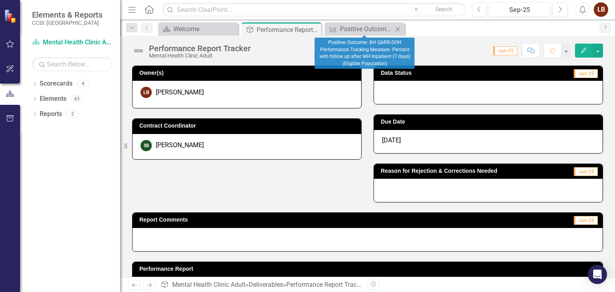
click at [399, 28] on icon "Close" at bounding box center [398, 29] width 8 height 6
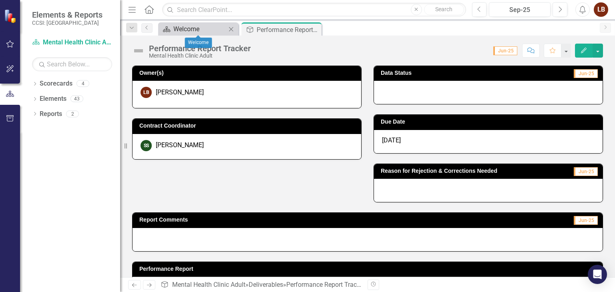
click at [189, 31] on div "Welcome" at bounding box center [199, 29] width 53 height 10
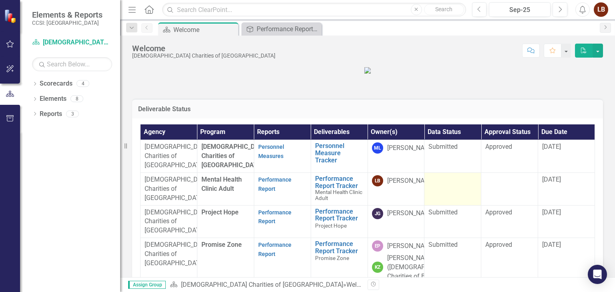
click at [457, 185] on div at bounding box center [453, 180] width 48 height 10
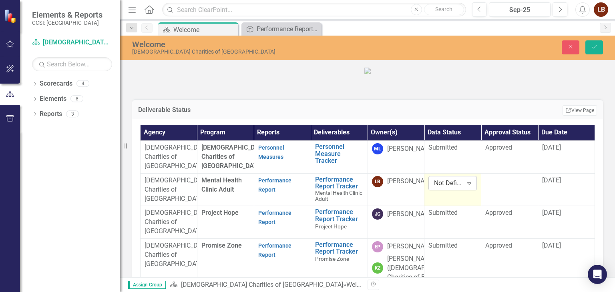
click at [465, 187] on icon "Expand" at bounding box center [469, 183] width 8 height 6
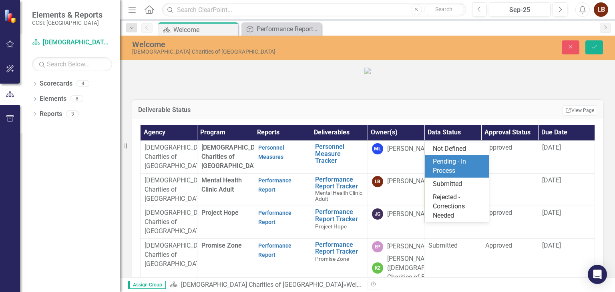
click at [446, 166] on div "Pending - In Process" at bounding box center [458, 166] width 51 height 18
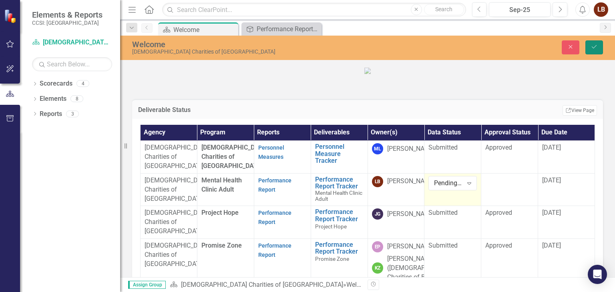
click at [593, 46] on icon "Save" at bounding box center [594, 47] width 7 height 6
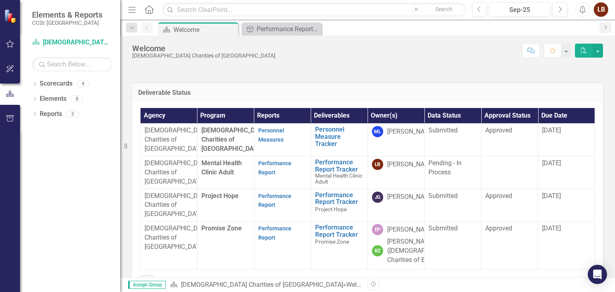
scroll to position [9, 0]
